Goal: Information Seeking & Learning: Learn about a topic

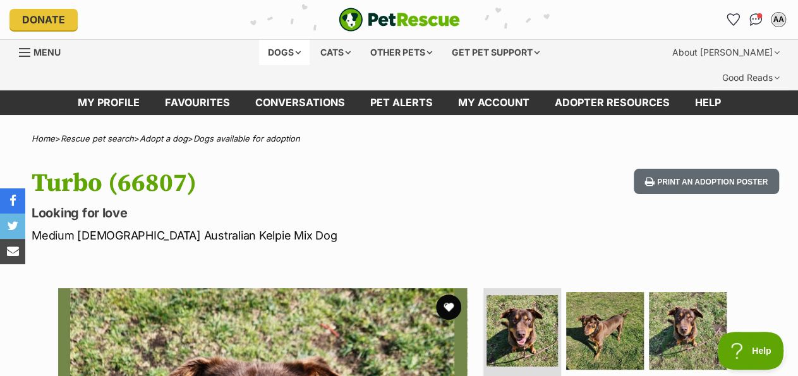
click at [276, 55] on div "Dogs" at bounding box center [284, 52] width 51 height 25
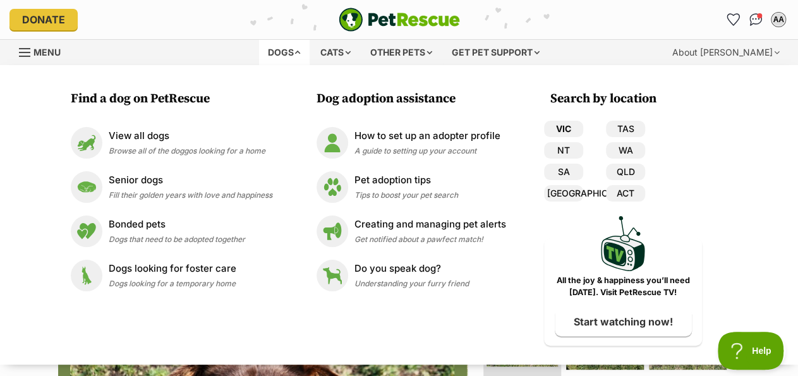
click at [571, 130] on link "VIC" at bounding box center [563, 129] width 39 height 16
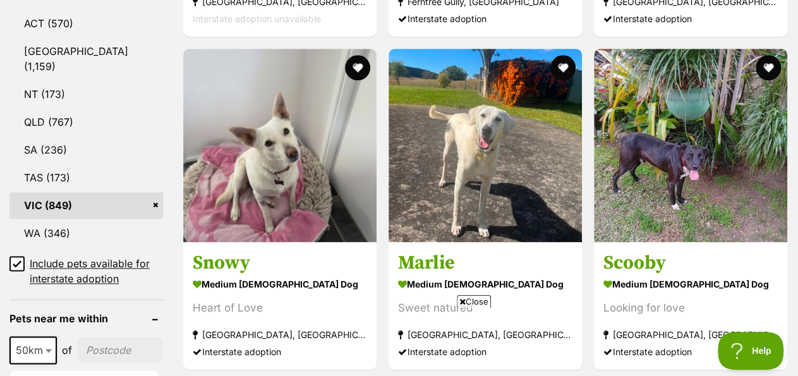
click at [18, 260] on icon at bounding box center [17, 263] width 8 height 6
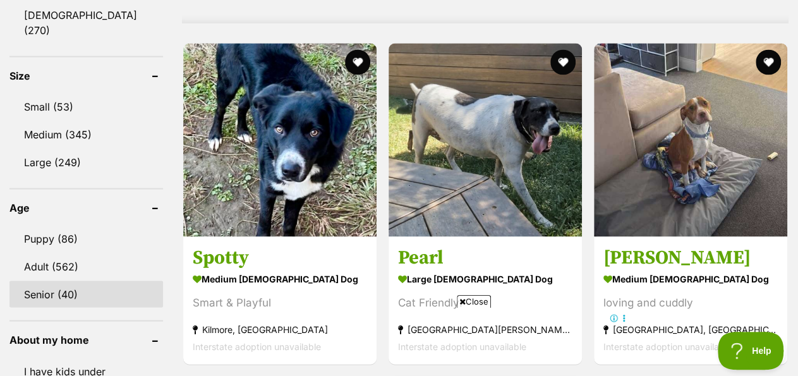
scroll to position [1314, 0]
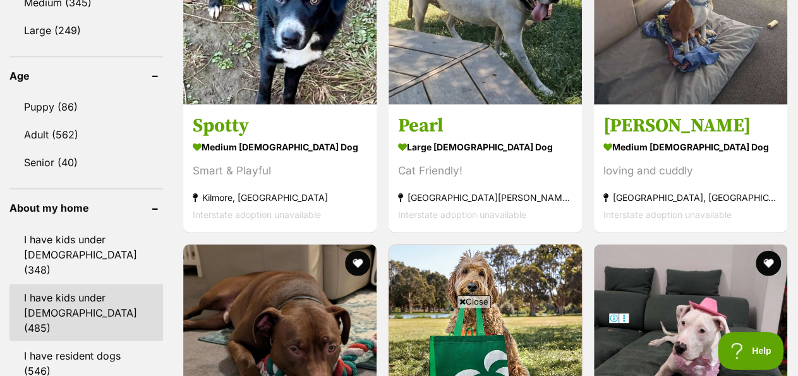
click at [68, 284] on link "I have kids under 12 years old (485)" at bounding box center [86, 312] width 154 height 57
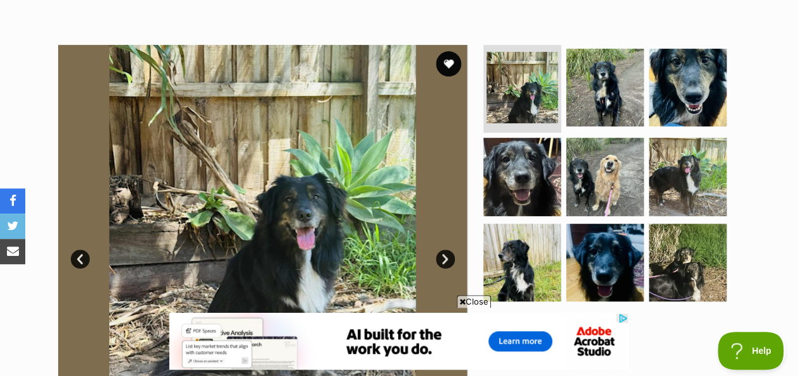
scroll to position [329, 0]
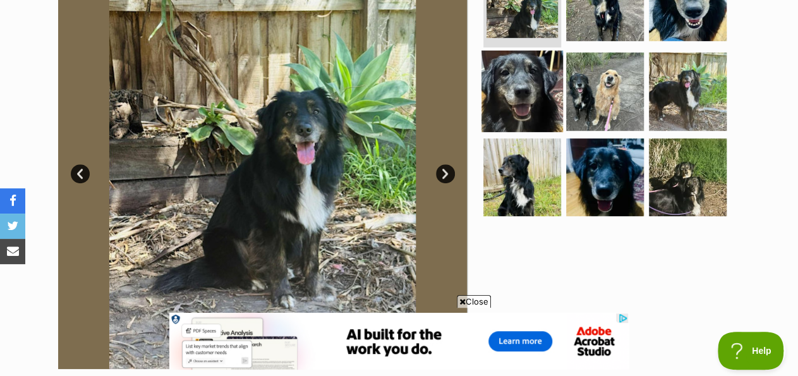
click at [523, 80] on img at bounding box center [522, 92] width 82 height 82
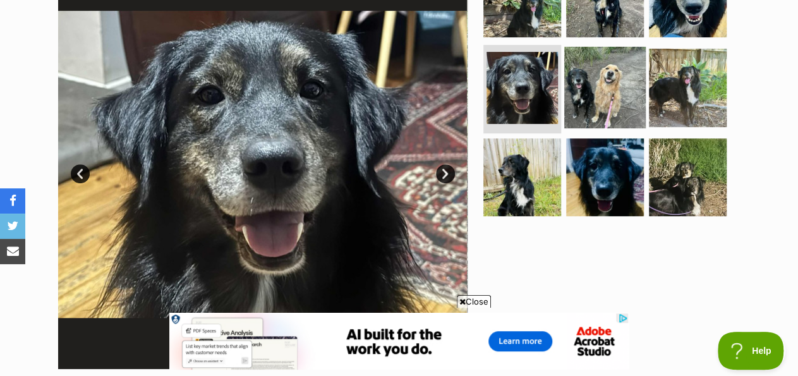
click at [576, 80] on img at bounding box center [605, 88] width 82 height 82
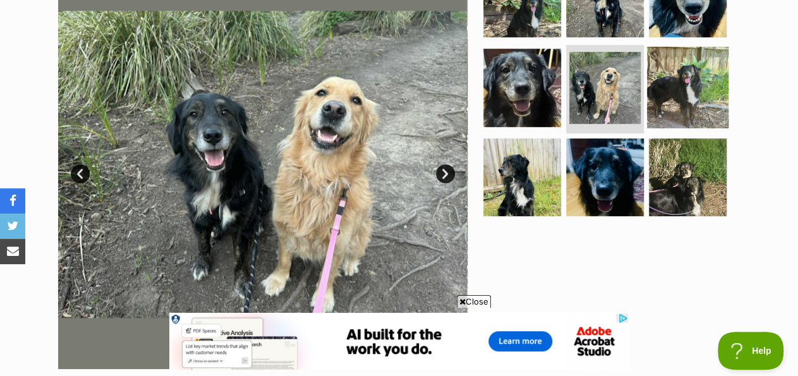
click at [670, 72] on img at bounding box center [688, 88] width 82 height 82
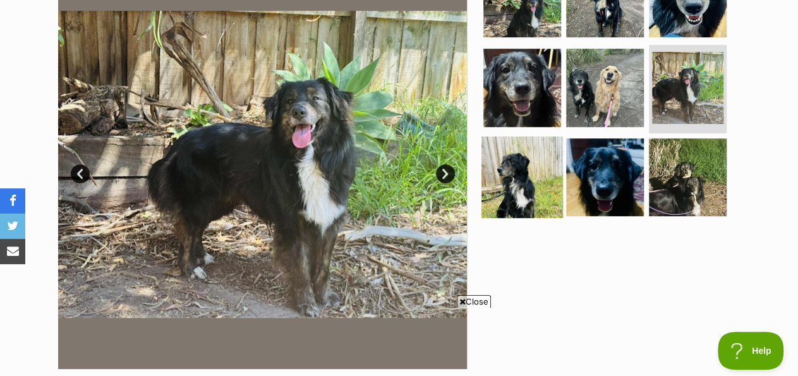
scroll to position [0, 0]
click at [524, 164] on img at bounding box center [522, 177] width 82 height 82
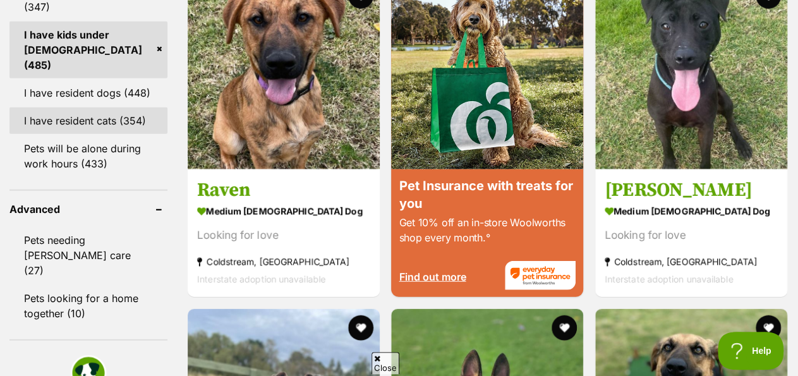
click at [95, 107] on link "I have resident cats (354)" at bounding box center [88, 120] width 158 height 27
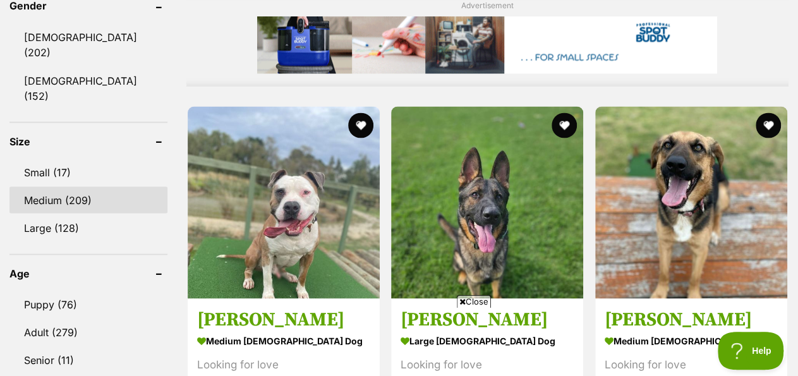
click at [52, 186] on link "Medium (209)" at bounding box center [88, 199] width 158 height 27
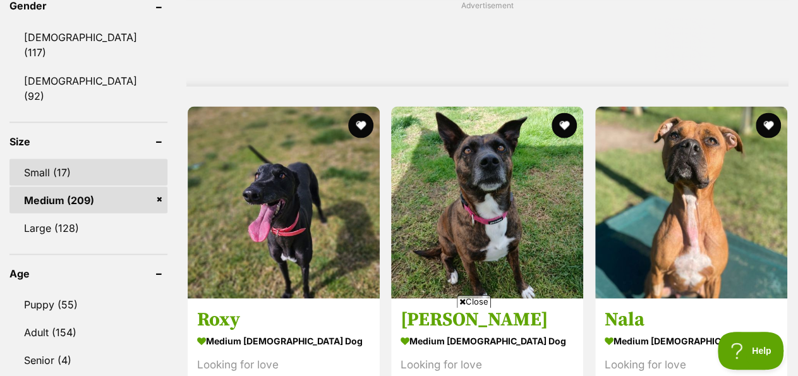
click at [38, 159] on link "Small (17)" at bounding box center [88, 172] width 158 height 27
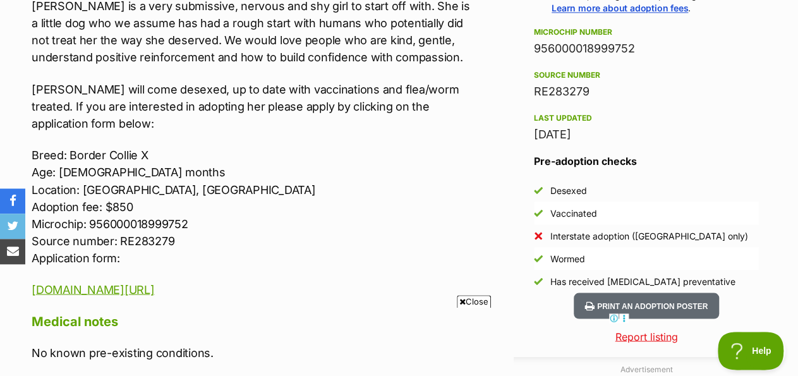
scroll to position [1051, 0]
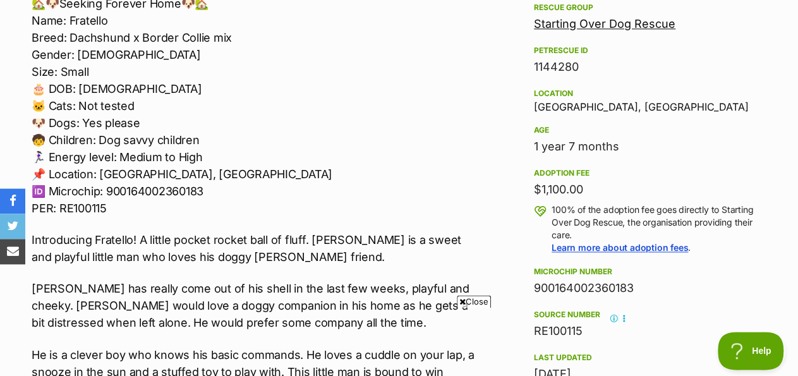
scroll to position [789, 0]
